Goal: Answer question/provide support

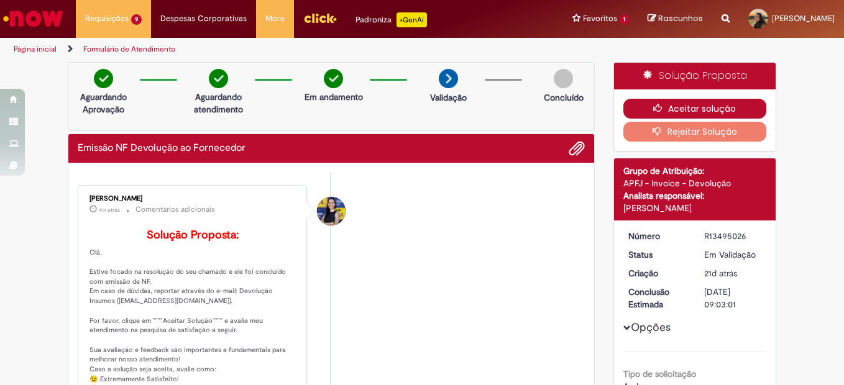
click at [728, 107] on button "Aceitar solução" at bounding box center [695, 109] width 144 height 20
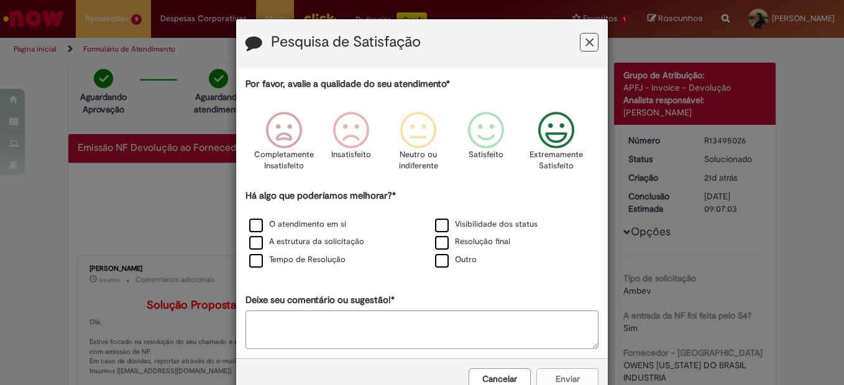
click at [554, 139] on icon "Feedback" at bounding box center [556, 130] width 47 height 37
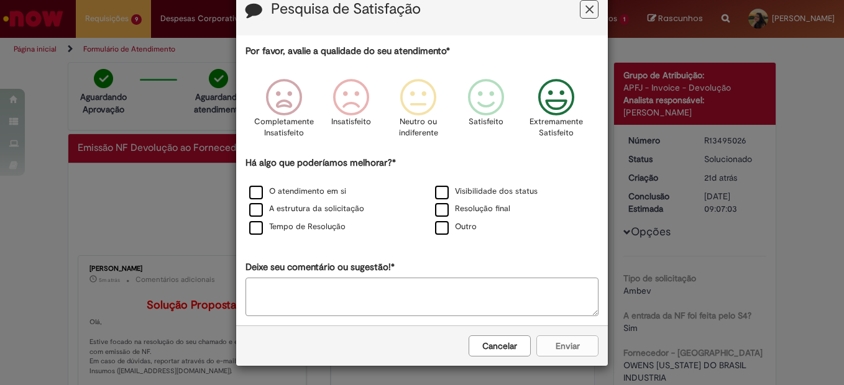
click at [552, 101] on icon "Feedback" at bounding box center [556, 97] width 47 height 37
click at [541, 347] on div "Cancelar Enviar" at bounding box center [422, 346] width 372 height 40
click at [322, 225] on label "Tempo de Resolução" at bounding box center [297, 227] width 96 height 12
click at [569, 347] on button "Enviar" at bounding box center [567, 345] width 62 height 21
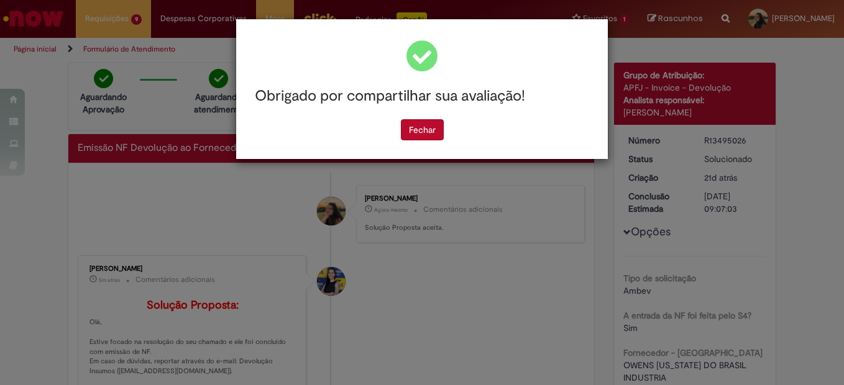
scroll to position [0, 0]
click at [425, 128] on button "Fechar" at bounding box center [422, 129] width 43 height 21
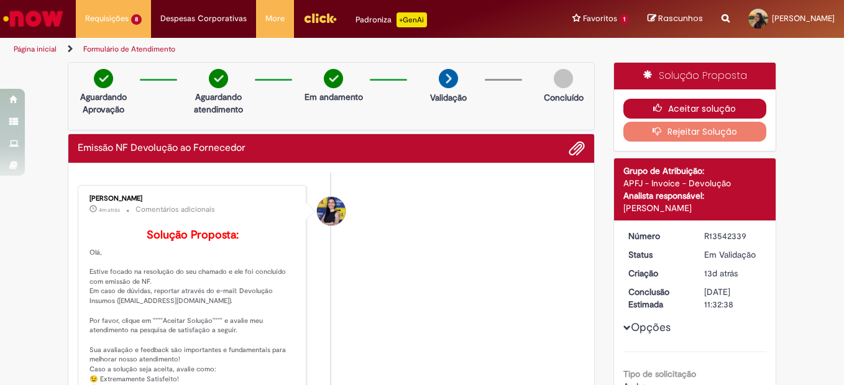
click at [668, 103] on button "Aceitar solução" at bounding box center [695, 109] width 144 height 20
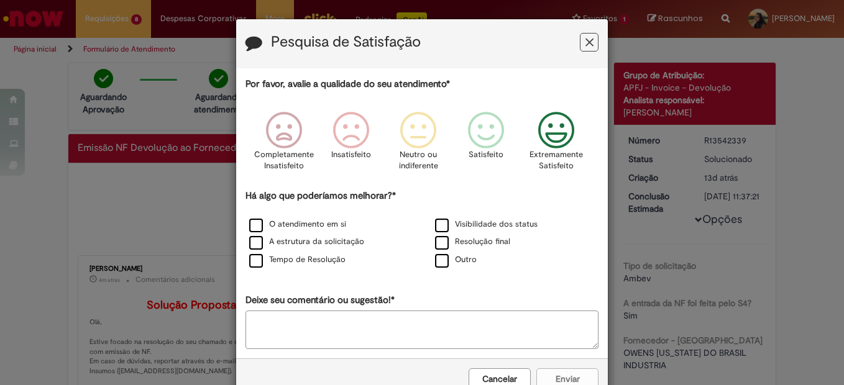
click at [554, 130] on icon "Feedback" at bounding box center [556, 130] width 47 height 37
click at [329, 264] on label "Tempo de Resolução" at bounding box center [297, 260] width 96 height 12
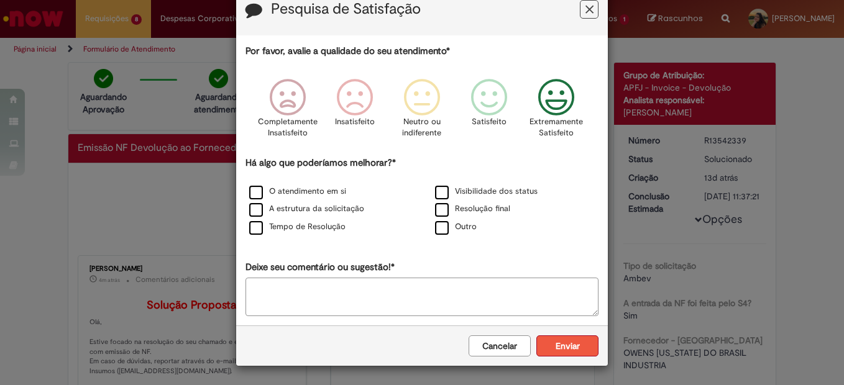
click at [580, 347] on button "Enviar" at bounding box center [567, 345] width 62 height 21
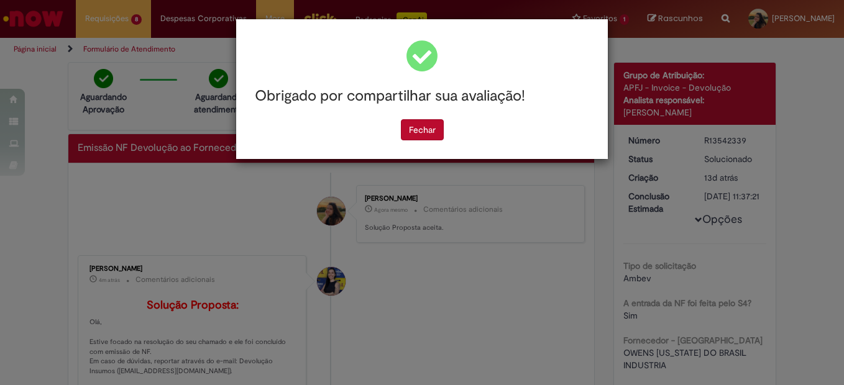
scroll to position [0, 0]
click at [416, 132] on button "Fechar" at bounding box center [422, 129] width 43 height 21
